Goal: Check status: Check status

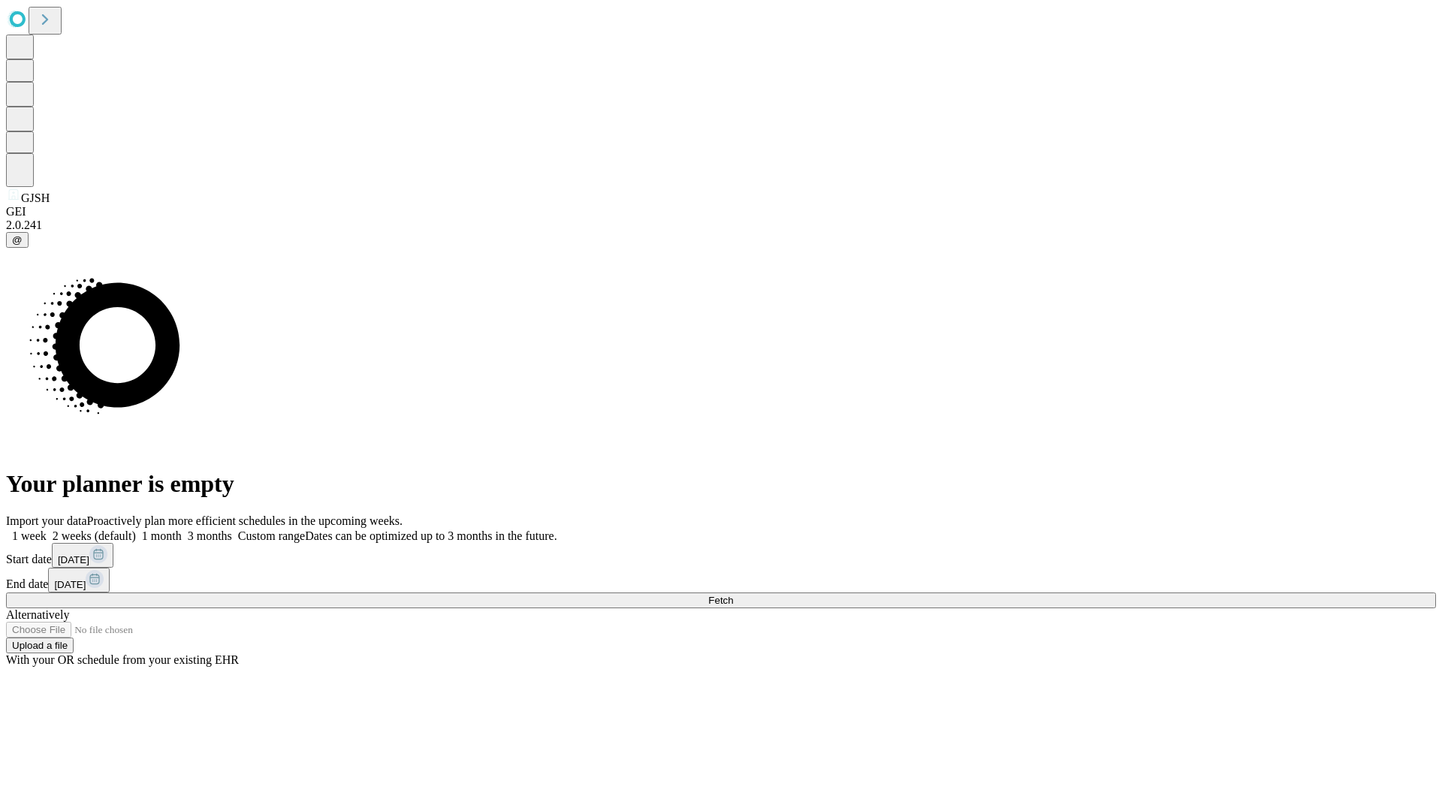
click at [182, 529] on label "1 month" at bounding box center [159, 535] width 46 height 13
click at [733, 595] on span "Fetch" at bounding box center [720, 600] width 25 height 11
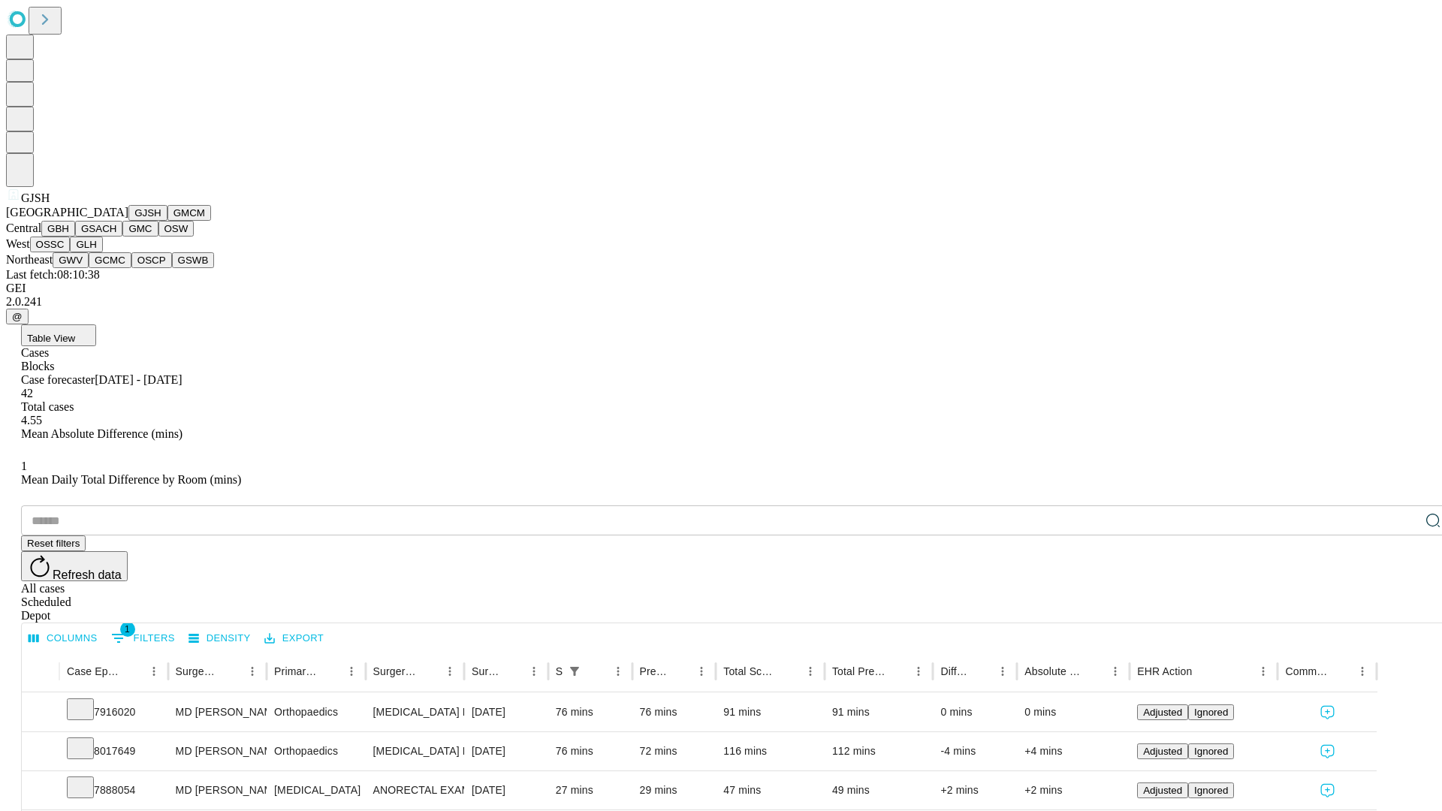
click at [167, 221] on button "GMCM" at bounding box center [189, 213] width 44 height 16
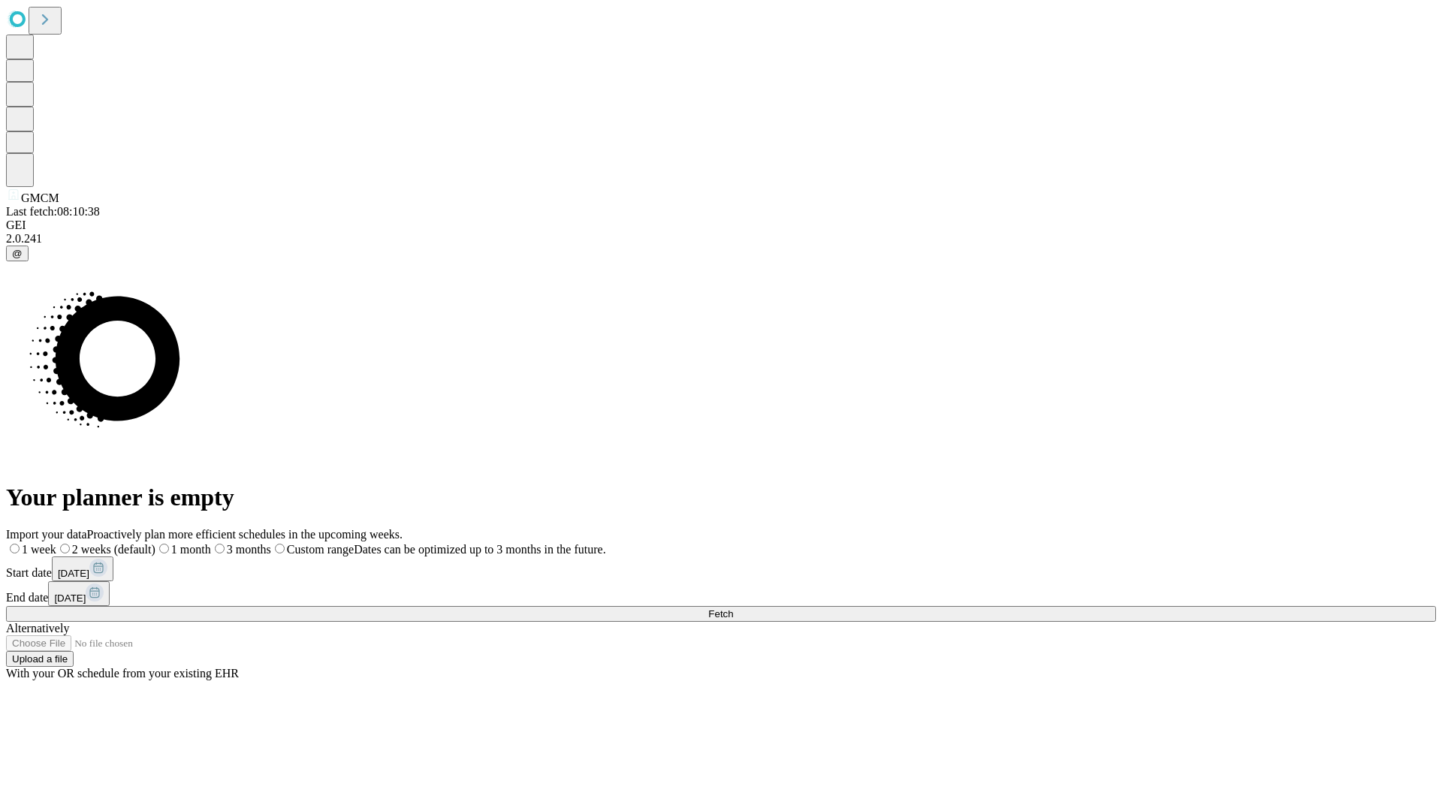
click at [211, 543] on label "1 month" at bounding box center [183, 549] width 56 height 13
click at [733, 608] on span "Fetch" at bounding box center [720, 613] width 25 height 11
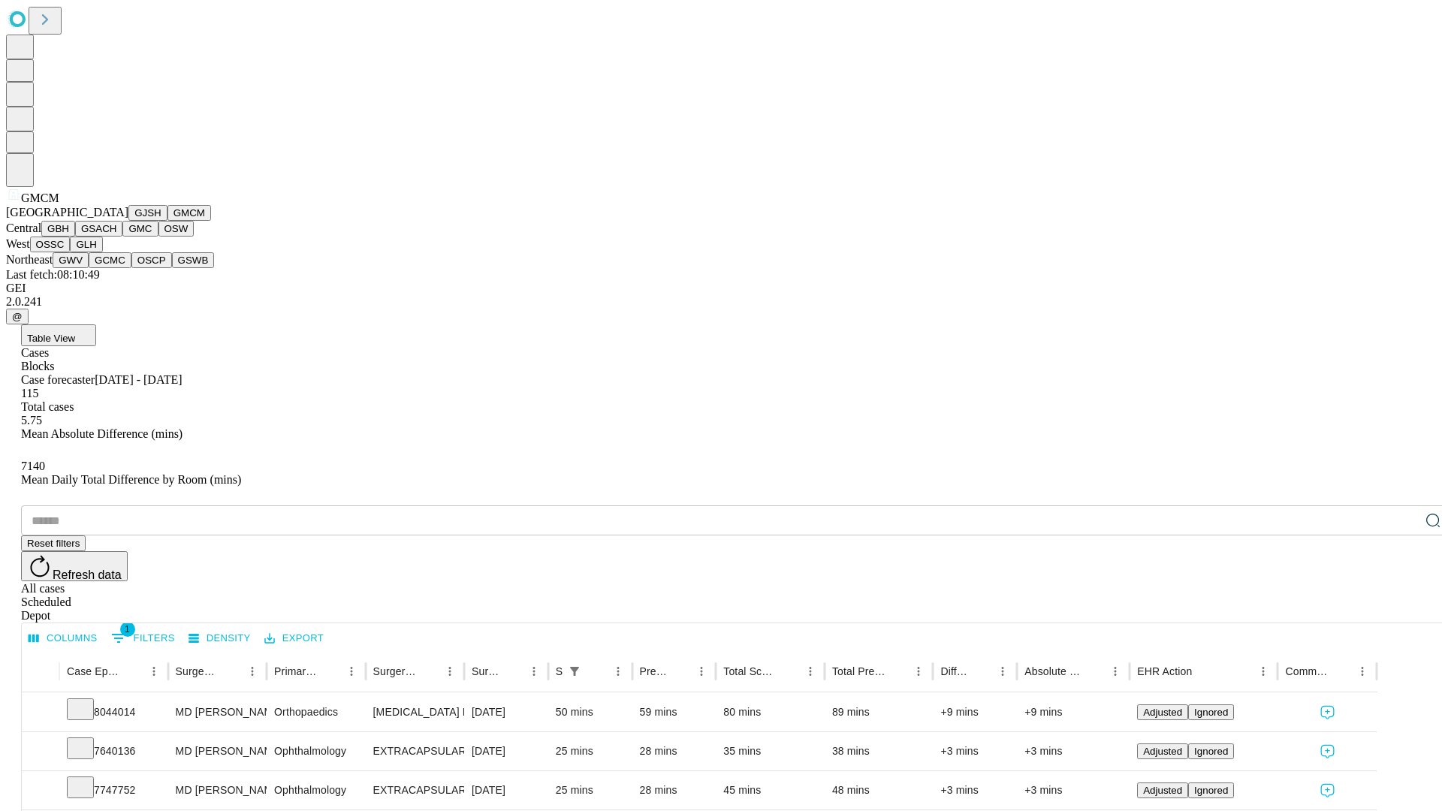
click at [75, 237] on button "GBH" at bounding box center [58, 229] width 34 height 16
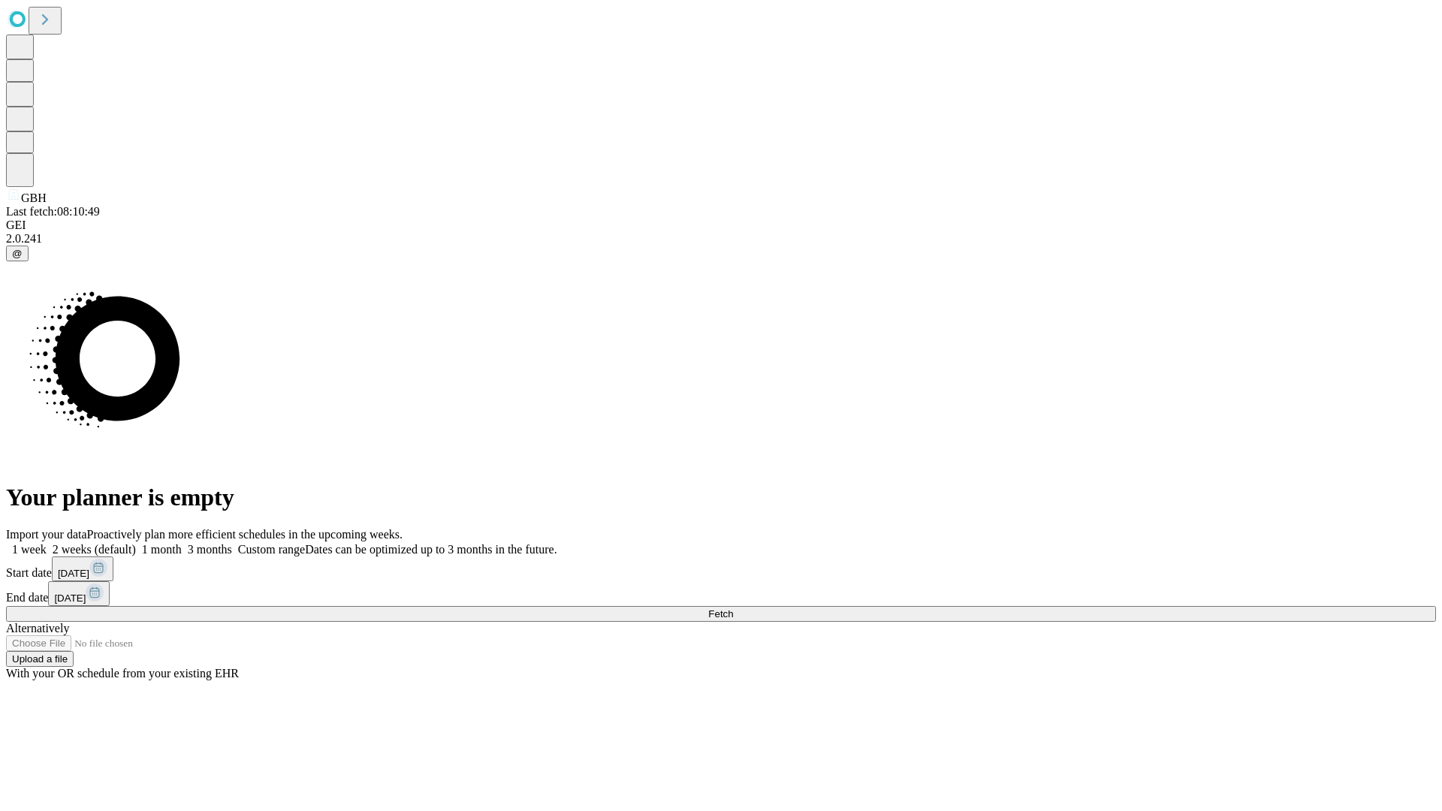
click at [182, 543] on label "1 month" at bounding box center [159, 549] width 46 height 13
click at [733, 608] on span "Fetch" at bounding box center [720, 613] width 25 height 11
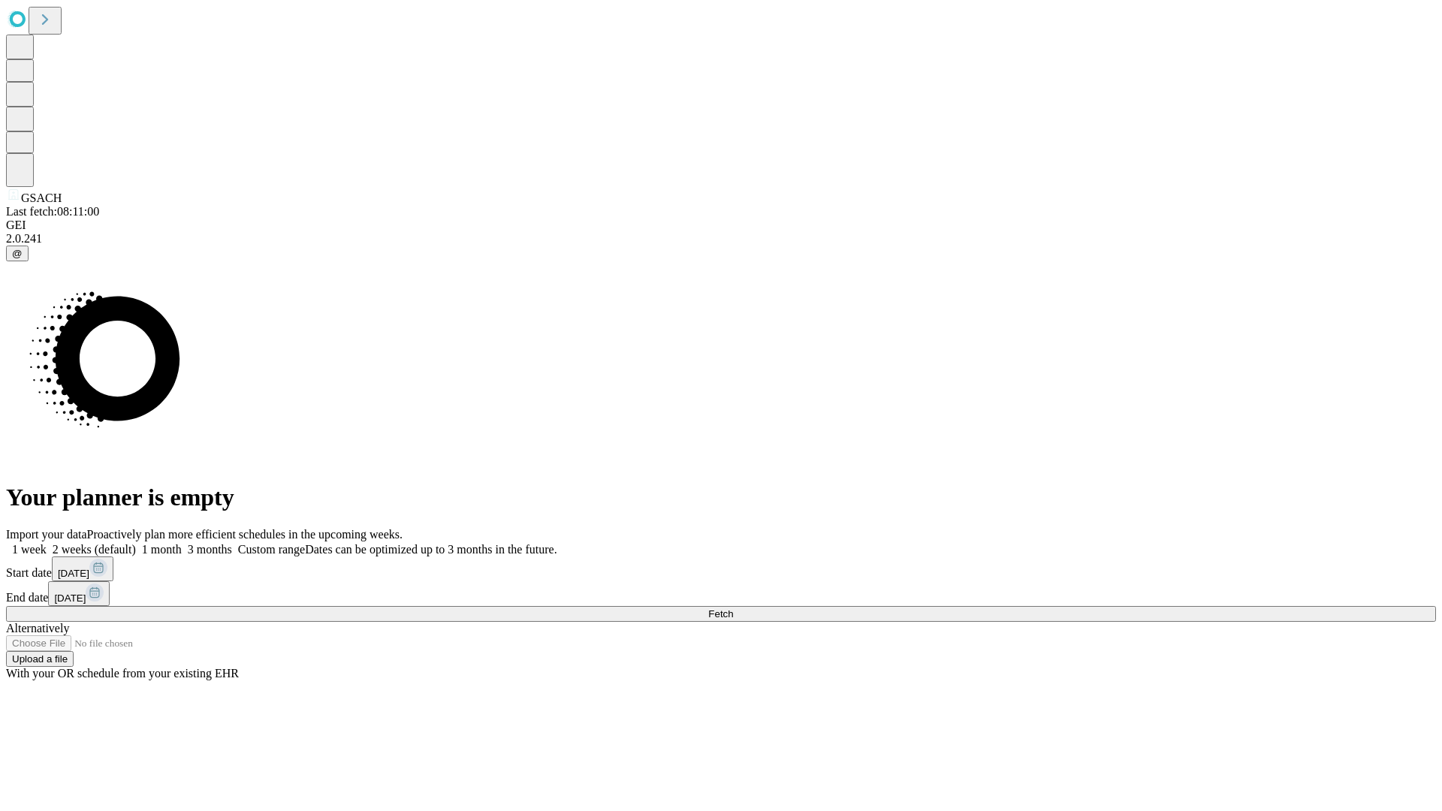
click at [182, 543] on label "1 month" at bounding box center [159, 549] width 46 height 13
click at [733, 608] on span "Fetch" at bounding box center [720, 613] width 25 height 11
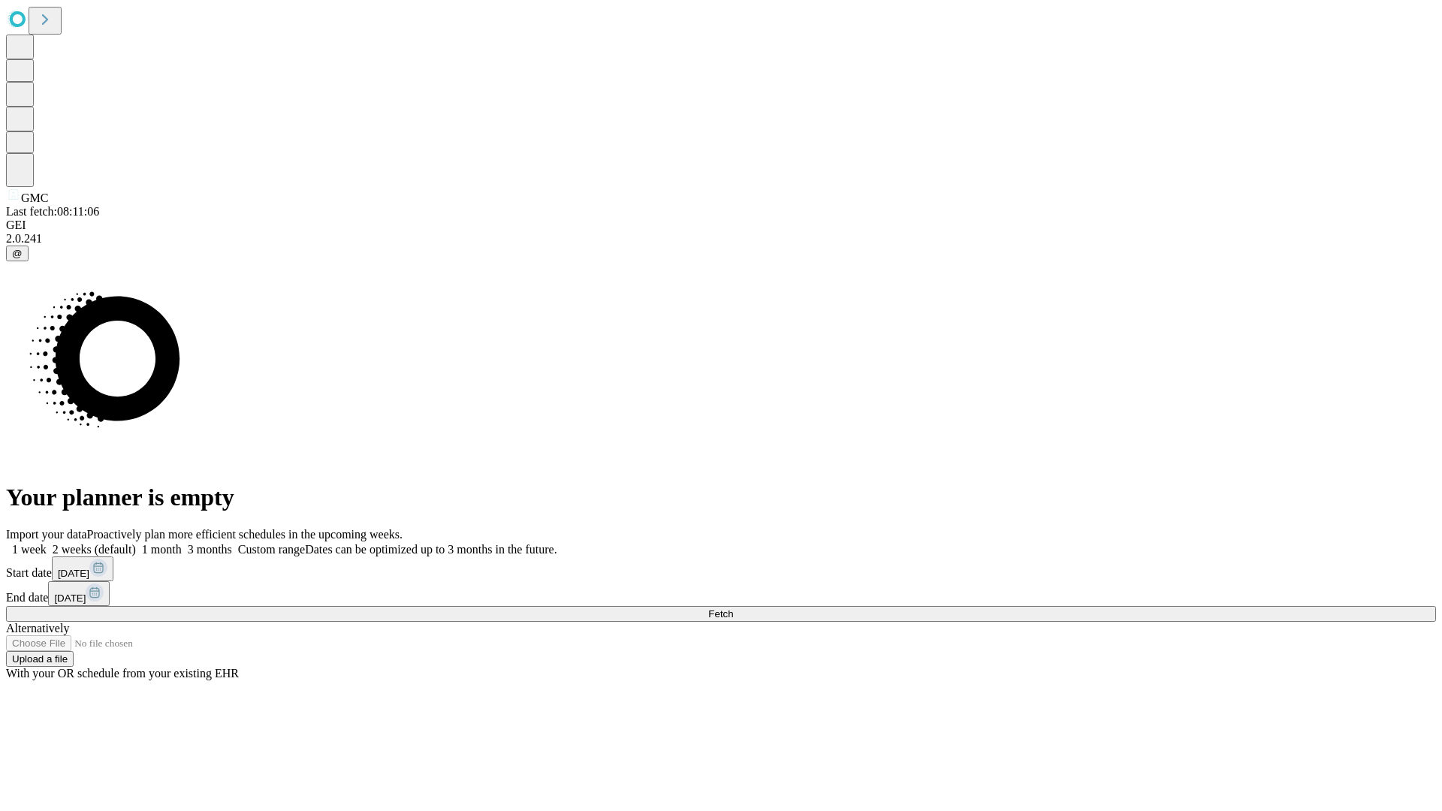
click at [733, 608] on span "Fetch" at bounding box center [720, 613] width 25 height 11
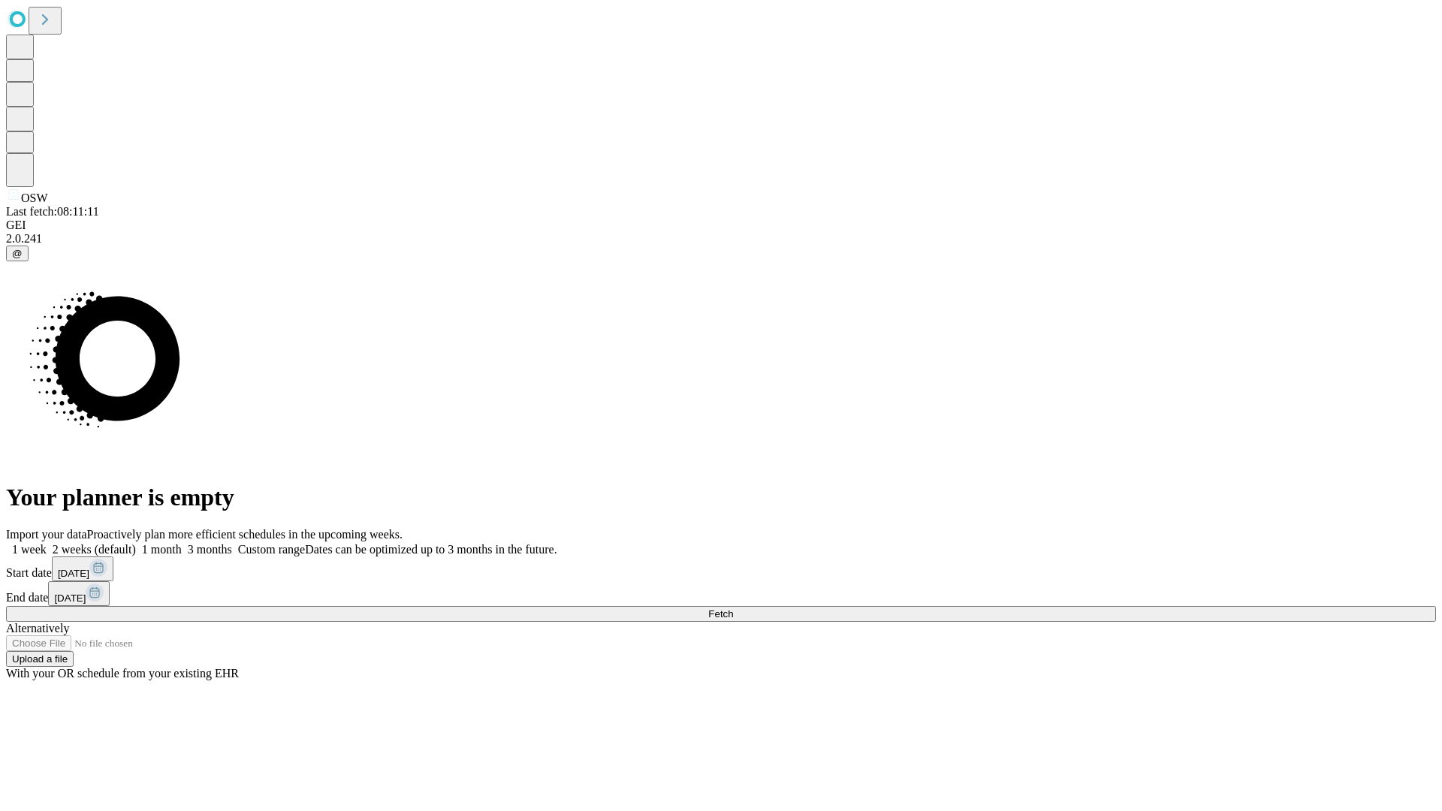
click at [182, 543] on label "1 month" at bounding box center [159, 549] width 46 height 13
click at [733, 608] on span "Fetch" at bounding box center [720, 613] width 25 height 11
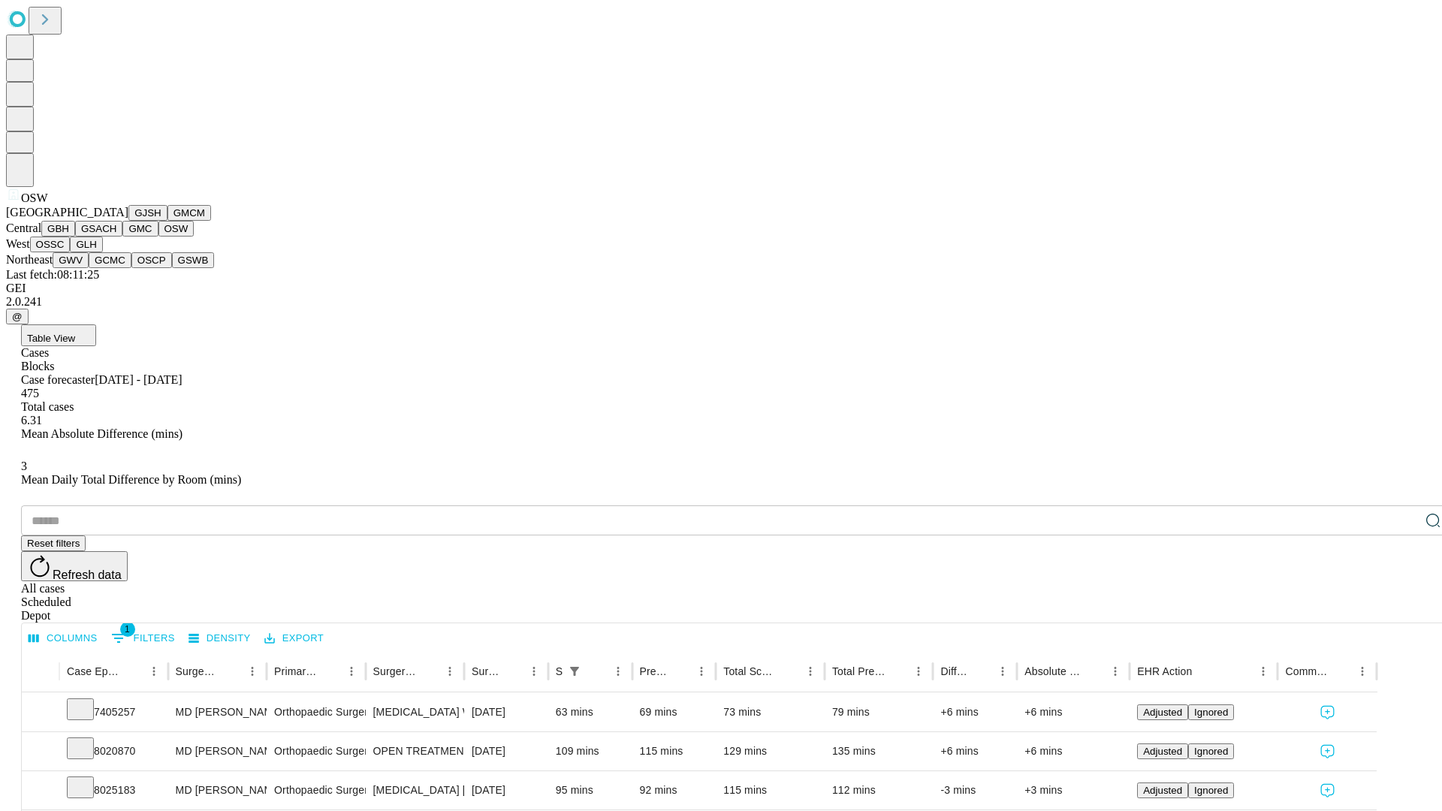
click at [71, 252] on button "OSSC" at bounding box center [50, 245] width 41 height 16
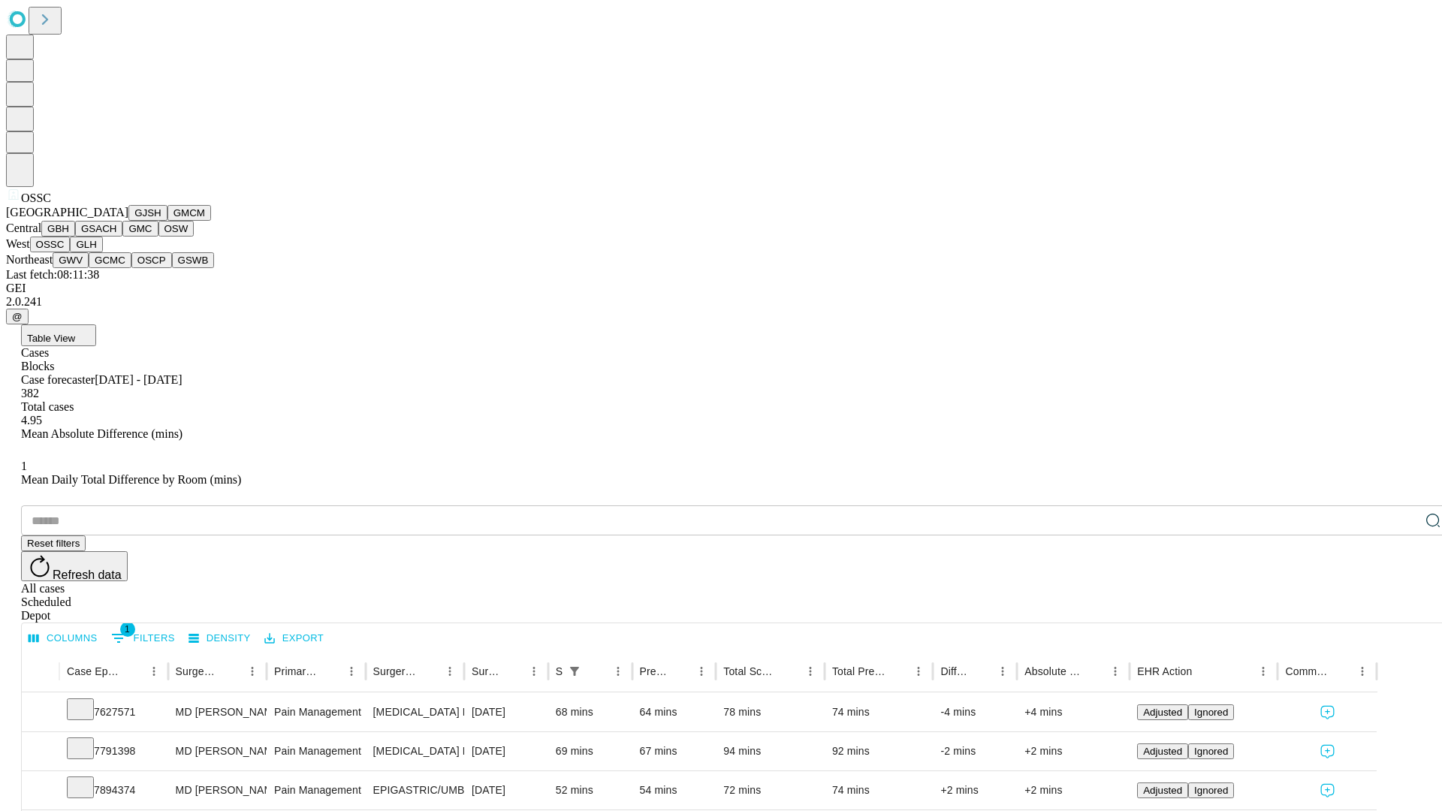
click at [102, 252] on button "GLH" at bounding box center [86, 245] width 32 height 16
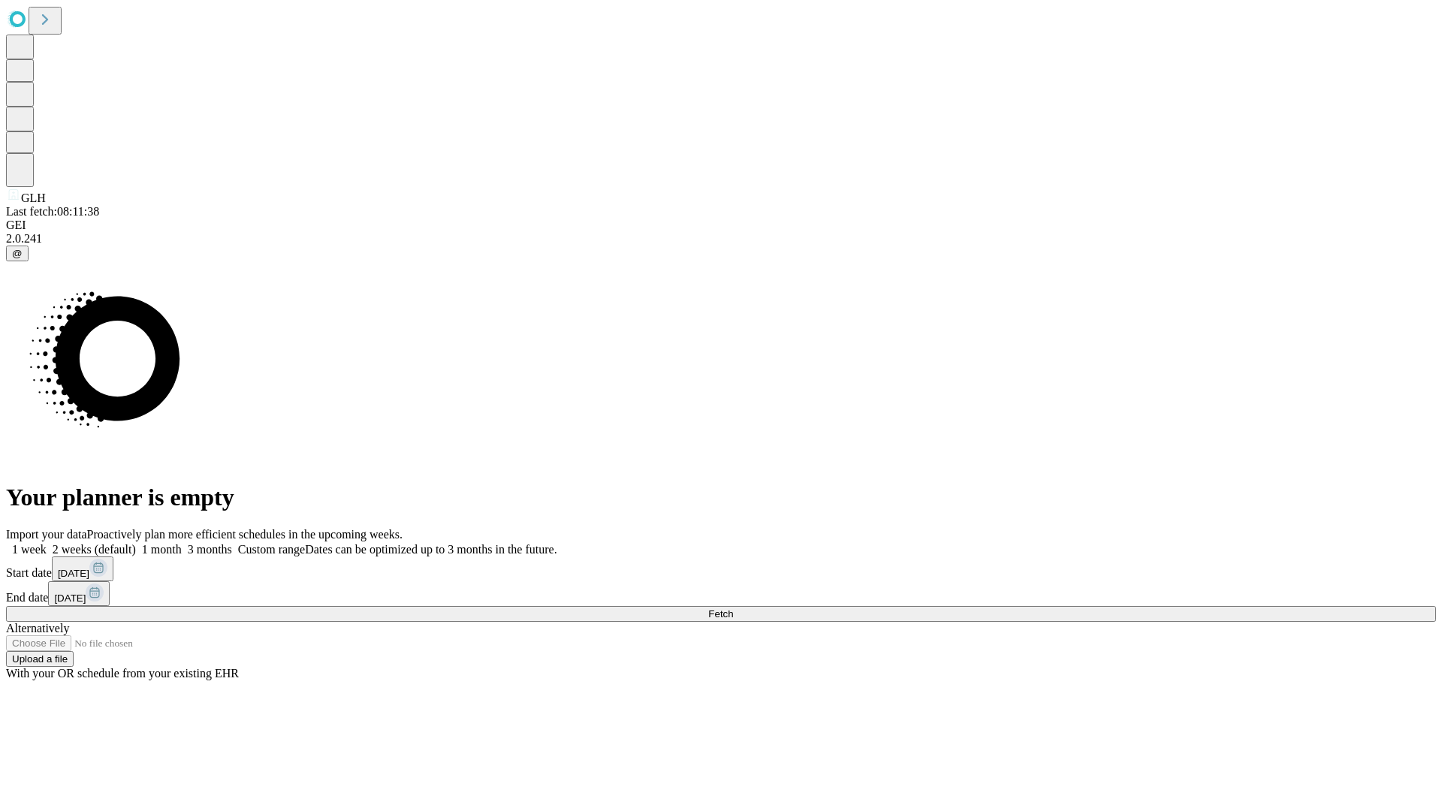
click at [182, 543] on label "1 month" at bounding box center [159, 549] width 46 height 13
click at [733, 608] on span "Fetch" at bounding box center [720, 613] width 25 height 11
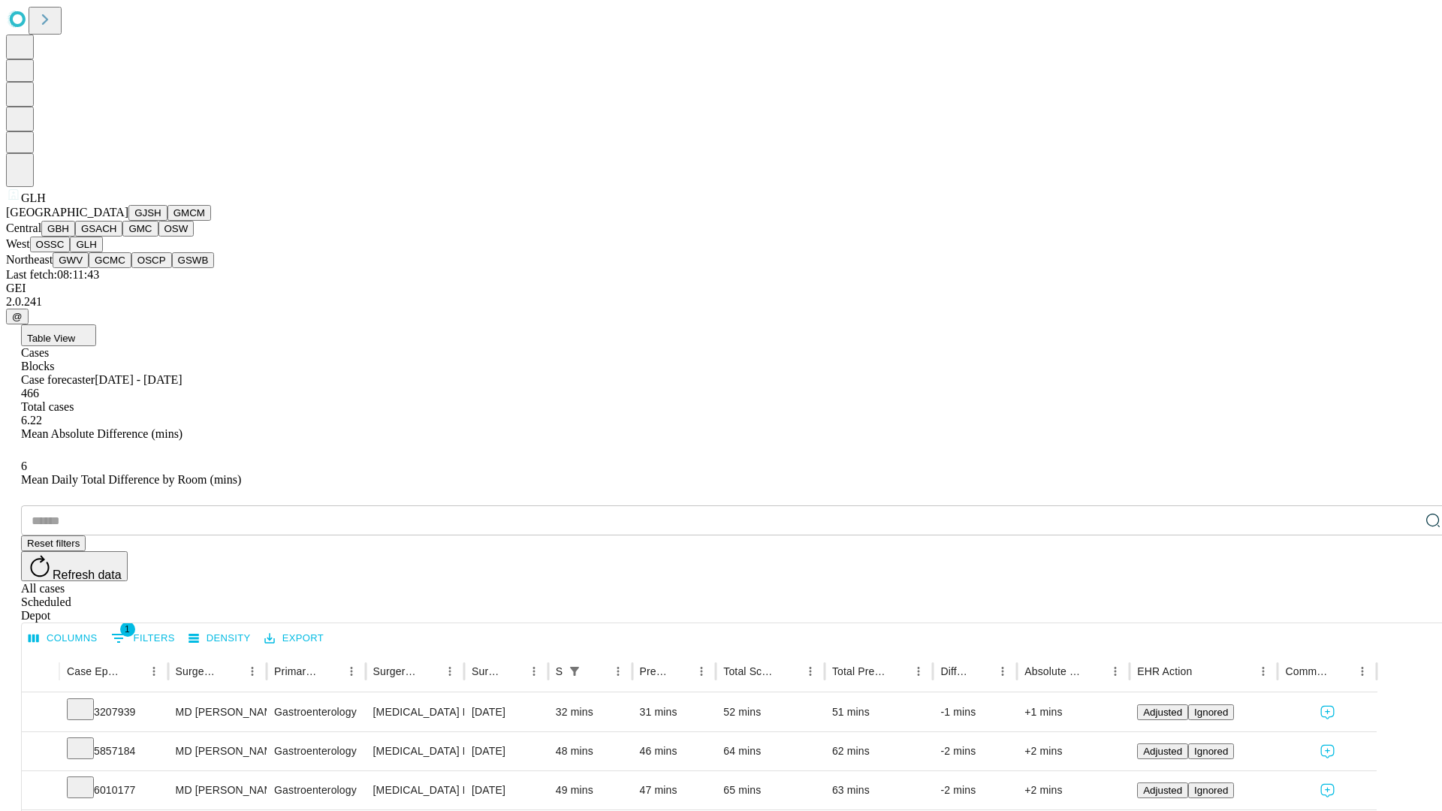
click at [89, 268] on button "GWV" at bounding box center [71, 260] width 36 height 16
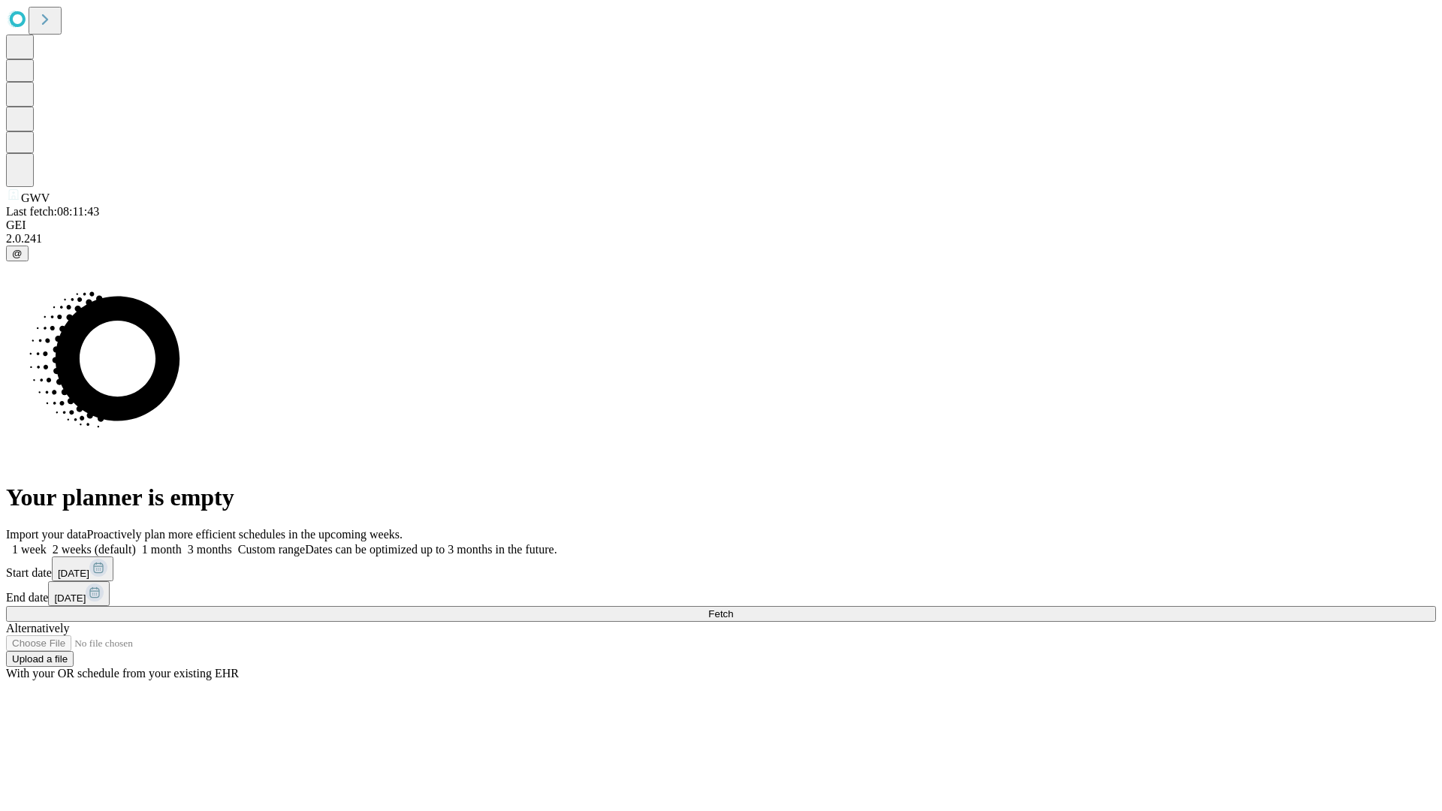
click at [182, 543] on label "1 month" at bounding box center [159, 549] width 46 height 13
click at [733, 608] on span "Fetch" at bounding box center [720, 613] width 25 height 11
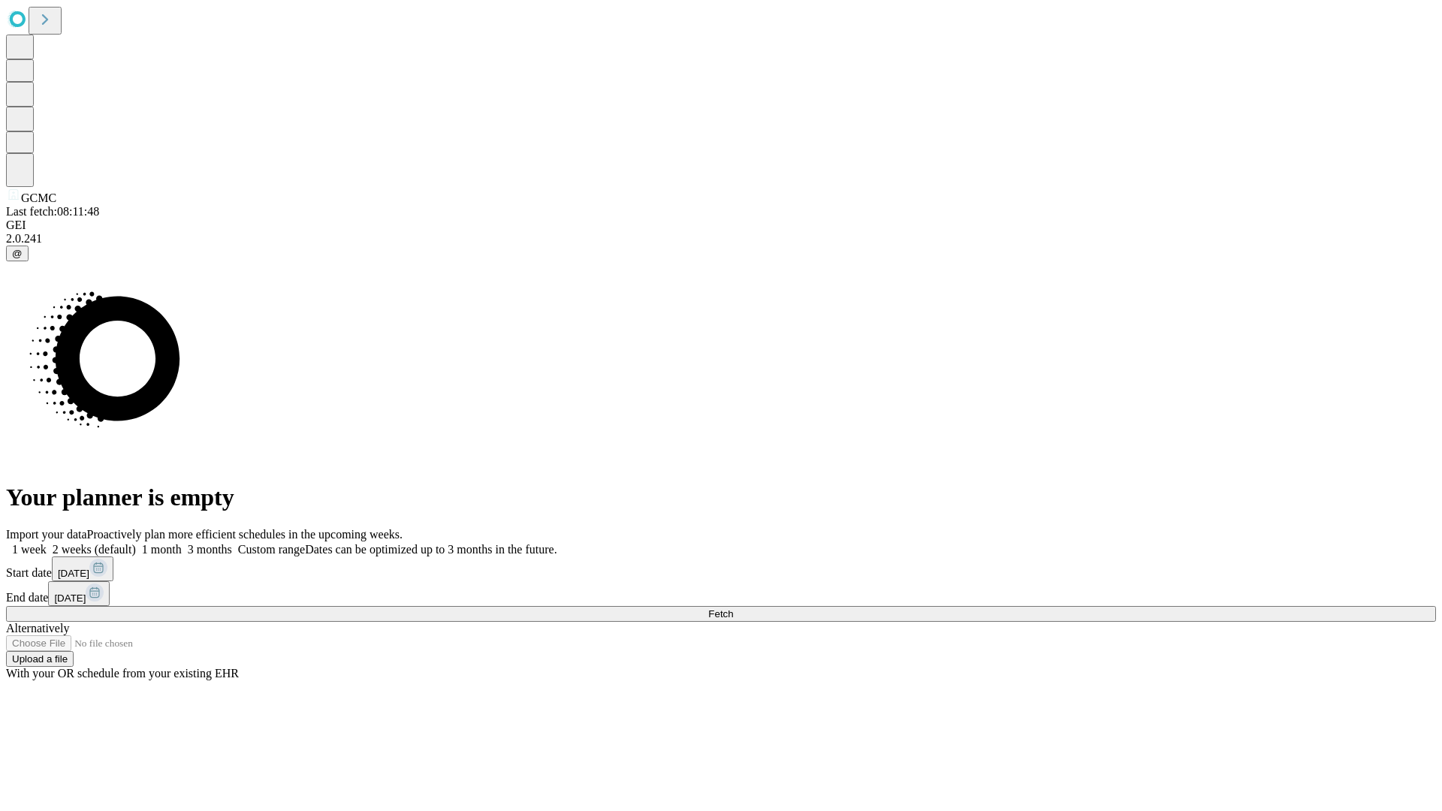
click at [182, 543] on label "1 month" at bounding box center [159, 549] width 46 height 13
click at [733, 608] on span "Fetch" at bounding box center [720, 613] width 25 height 11
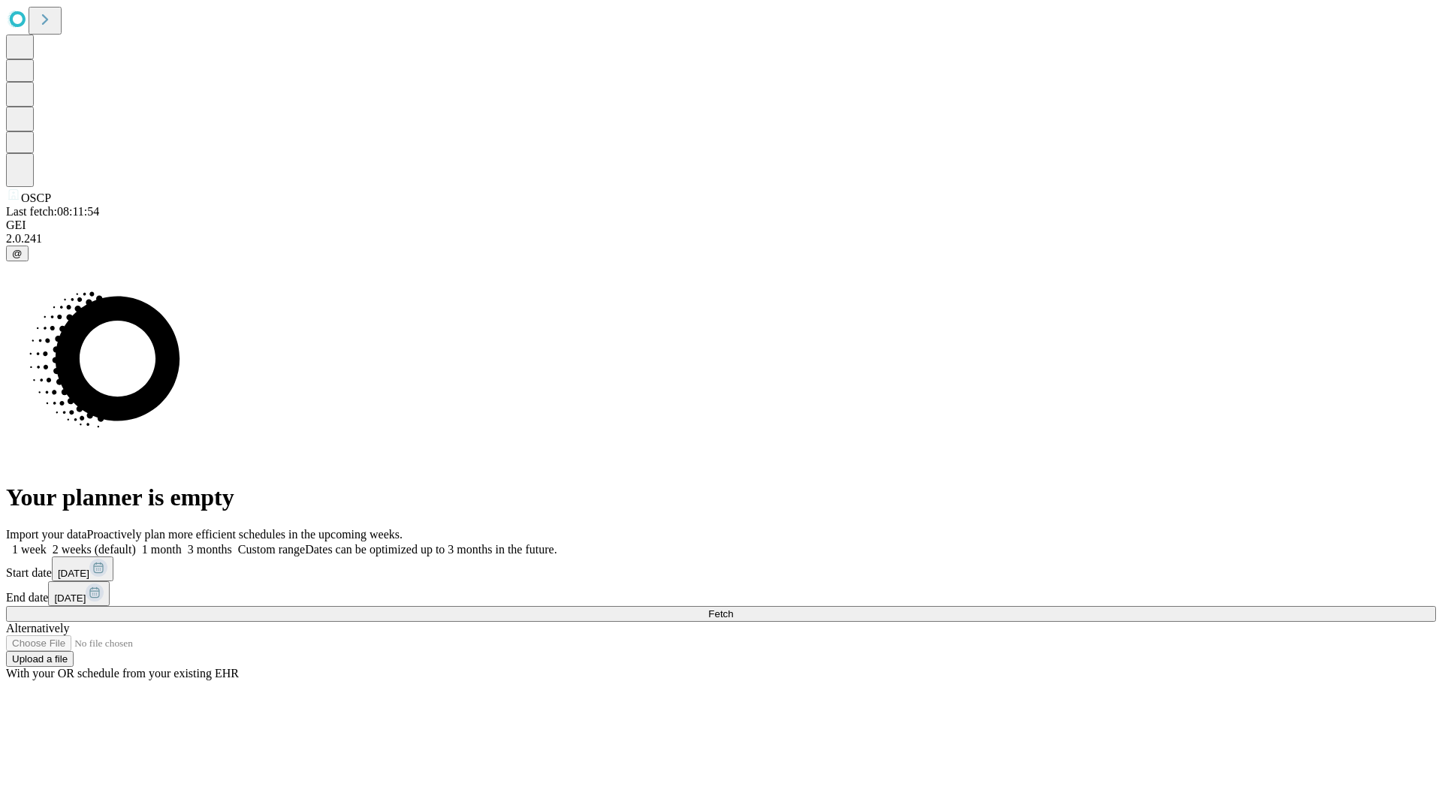
click at [182, 543] on label "1 month" at bounding box center [159, 549] width 46 height 13
click at [733, 608] on span "Fetch" at bounding box center [720, 613] width 25 height 11
